Goal: Navigation & Orientation: Understand site structure

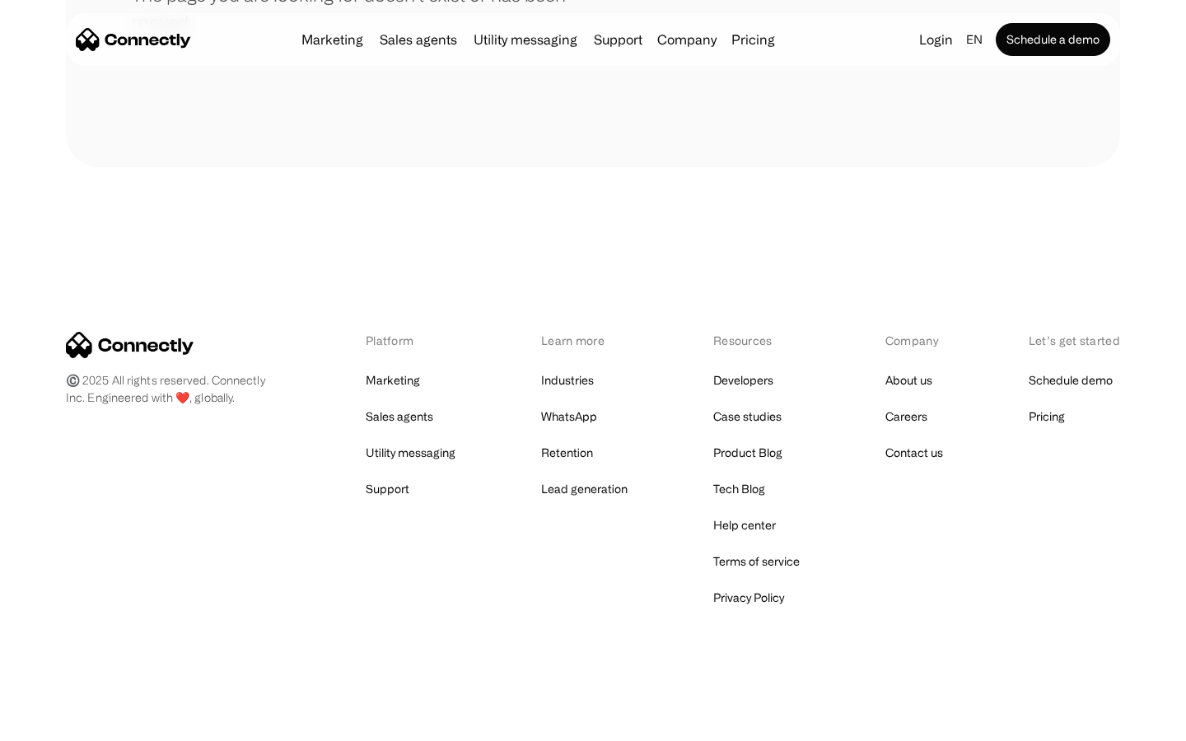
scroll to position [301, 0]
